Goal: Task Accomplishment & Management: Complete application form

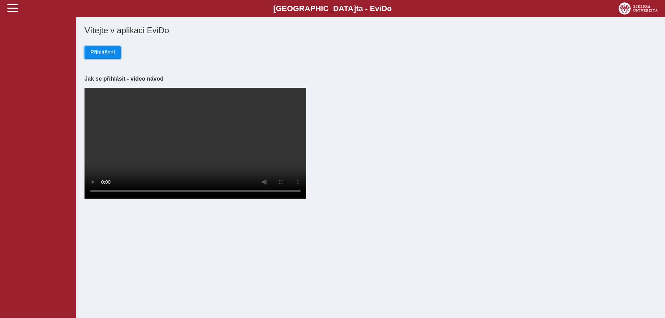
click at [108, 56] on span "Přihlášení" at bounding box center [102, 53] width 25 height 6
click at [106, 52] on span "Přihlášení" at bounding box center [102, 53] width 25 height 6
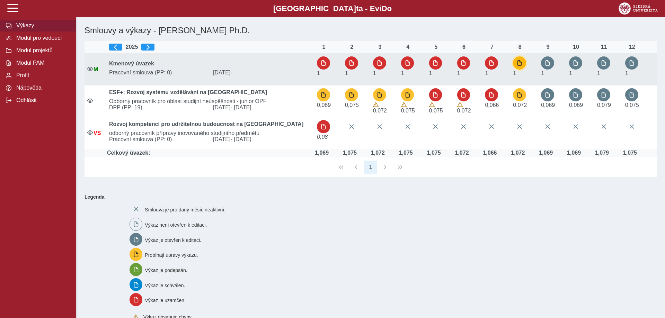
click at [523, 64] on span "button" at bounding box center [520, 63] width 6 height 6
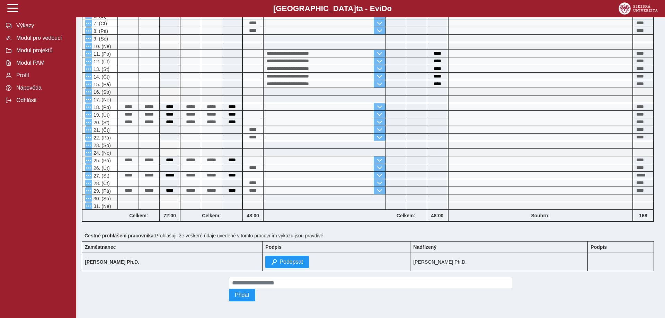
scroll to position [108, 0]
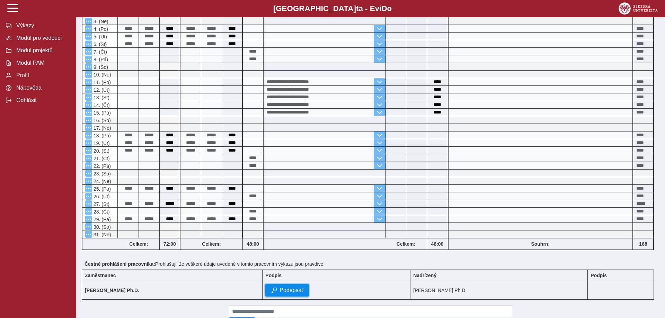
click at [308, 297] on button "Podepsat" at bounding box center [287, 290] width 44 height 12
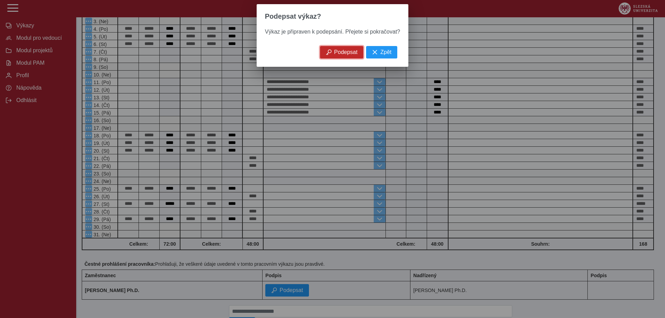
click at [339, 55] on span "Podepsat" at bounding box center [346, 52] width 24 height 6
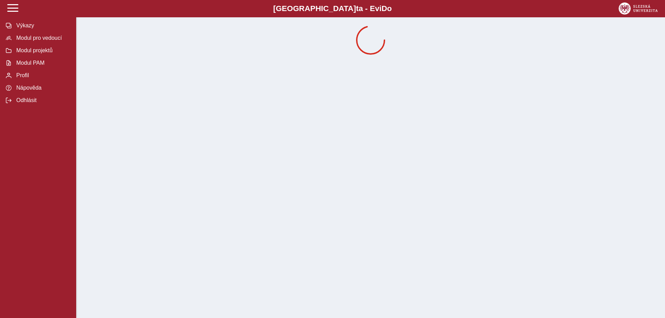
scroll to position [0, 0]
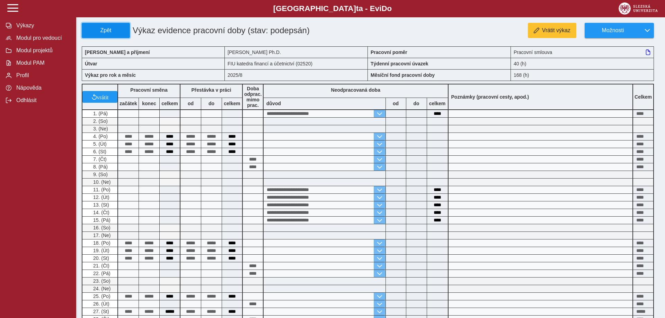
click at [119, 33] on span "Zpět" at bounding box center [106, 30] width 42 height 6
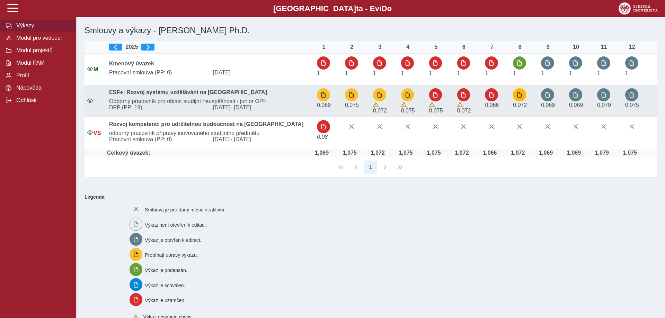
click at [520, 95] on span "button" at bounding box center [520, 95] width 6 height 6
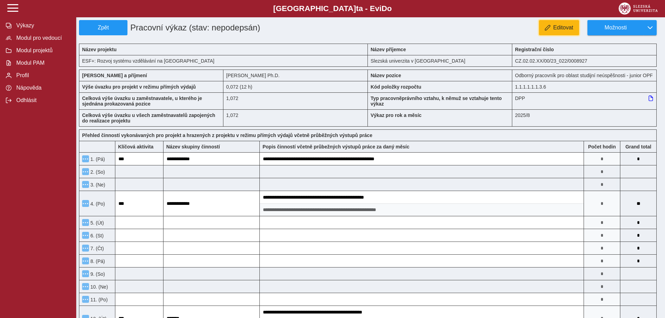
click at [562, 24] on button "Editovat" at bounding box center [559, 27] width 40 height 15
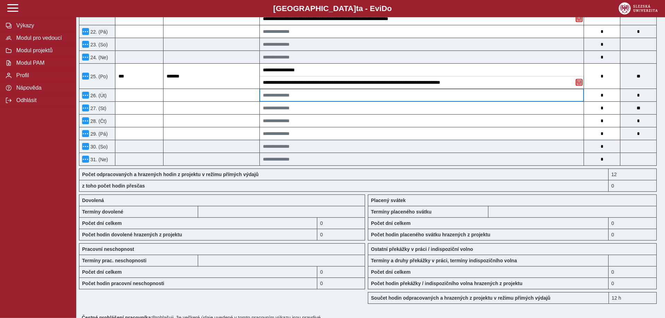
scroll to position [583, 0]
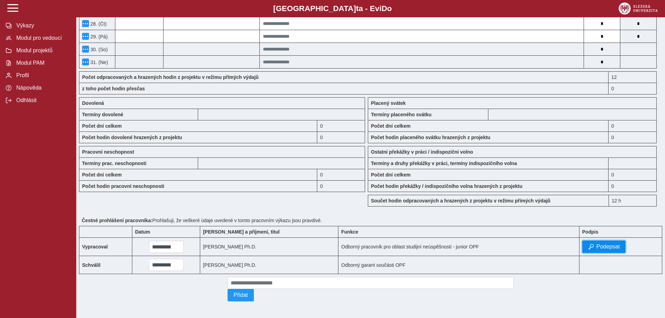
click at [607, 244] on span "Podepsat" at bounding box center [609, 247] width 24 height 6
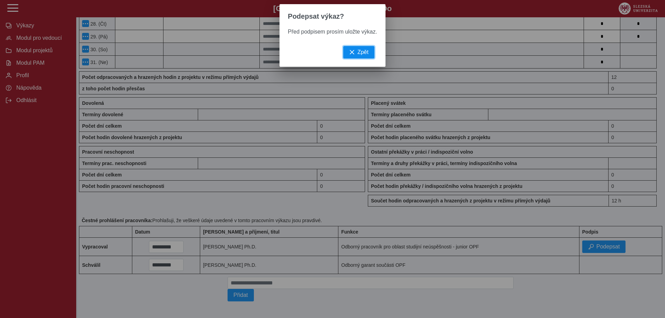
click at [360, 55] on span "Zpět" at bounding box center [363, 52] width 11 height 6
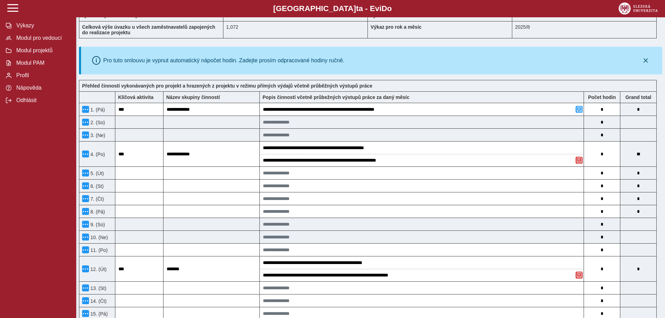
scroll to position [0, 0]
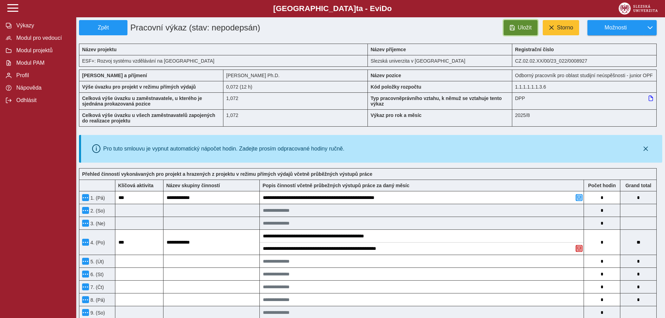
click at [524, 30] on span "Uložit" at bounding box center [525, 28] width 14 height 6
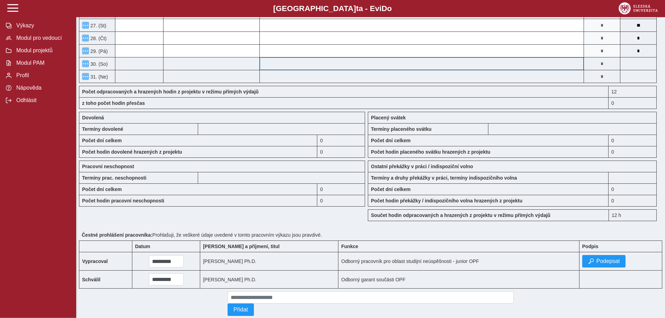
scroll to position [530, 0]
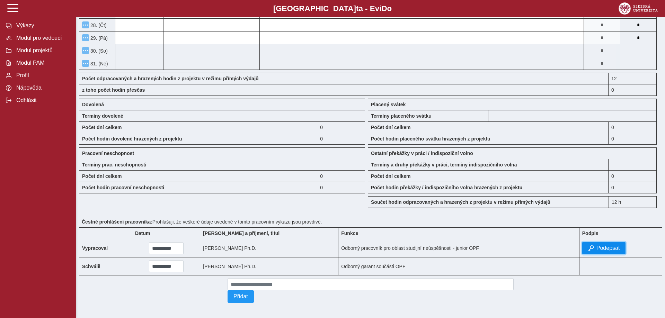
click at [618, 255] on button "Podepsat" at bounding box center [605, 248] width 44 height 12
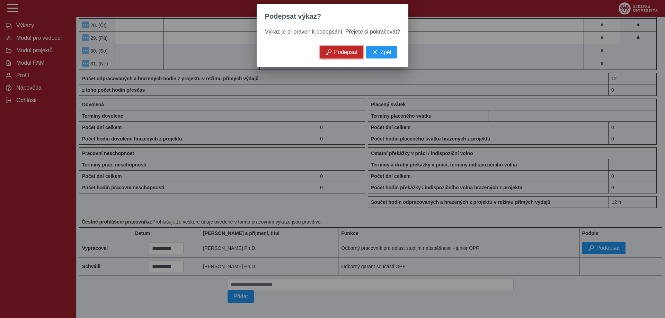
click at [341, 54] on span "Podepsat" at bounding box center [346, 52] width 24 height 6
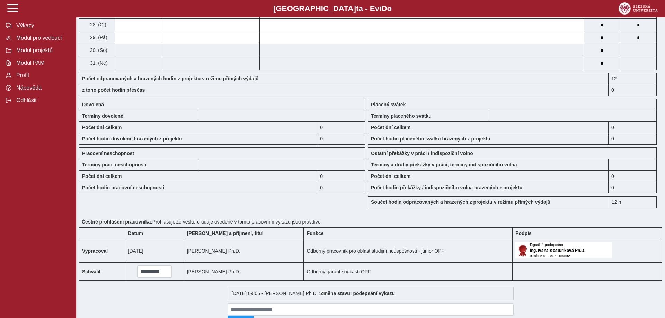
scroll to position [529, 0]
click at [23, 104] on span "Odhlásit" at bounding box center [42, 100] width 56 height 6
